Goal: Book appointment/travel/reservation

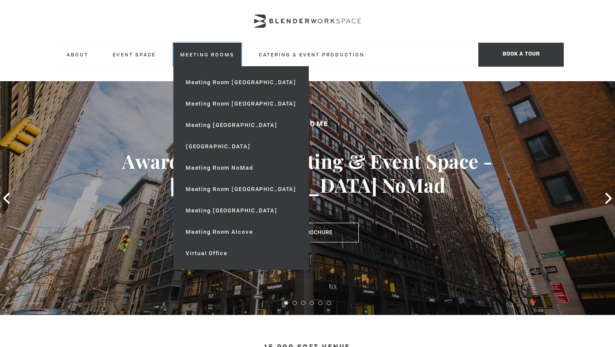
click at [176, 56] on link "Meeting Rooms" at bounding box center [207, 54] width 68 height 23
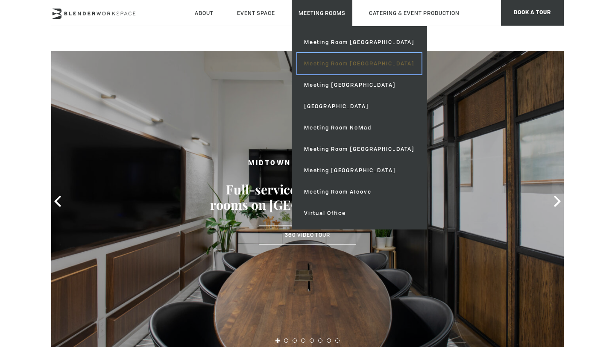
click at [297, 53] on link "Meeting Room [GEOGRAPHIC_DATA]" at bounding box center [359, 63] width 124 height 21
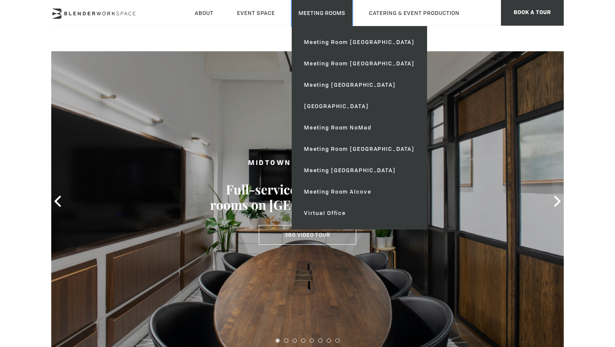
click at [296, 20] on link "Meeting Rooms" at bounding box center [322, 13] width 61 height 26
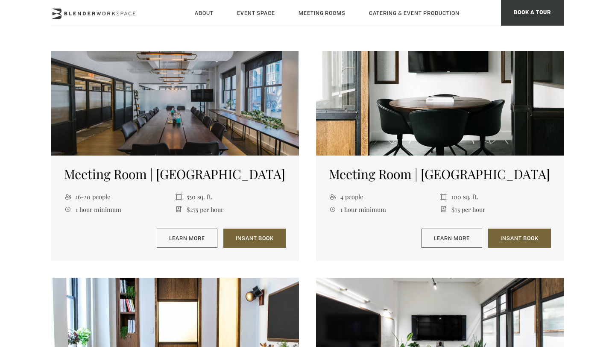
scroll to position [360, 0]
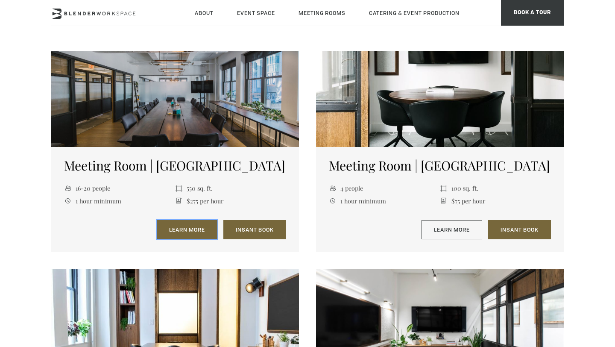
click at [183, 239] on link "Learn More" at bounding box center [187, 230] width 61 height 20
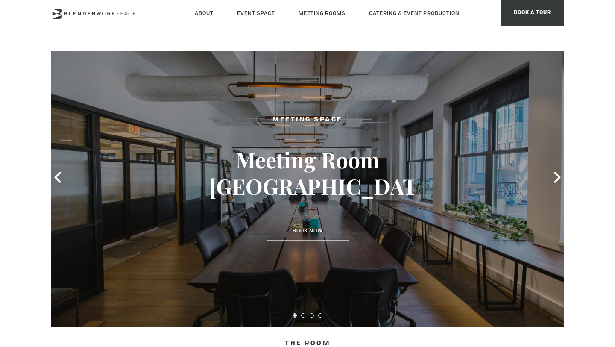
scroll to position [29, 0]
